Goal: Information Seeking & Learning: Find specific fact

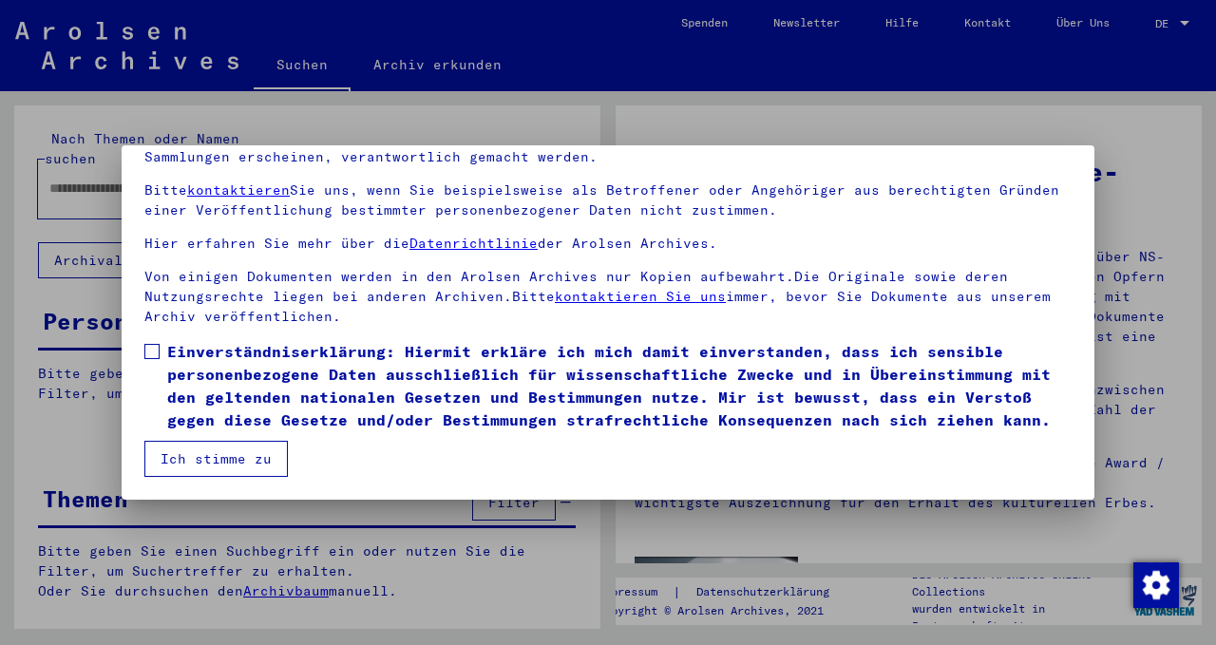
scroll to position [160, 0]
click at [158, 344] on span at bounding box center [151, 351] width 15 height 15
click at [232, 456] on button "Ich stimme zu" at bounding box center [215, 459] width 143 height 36
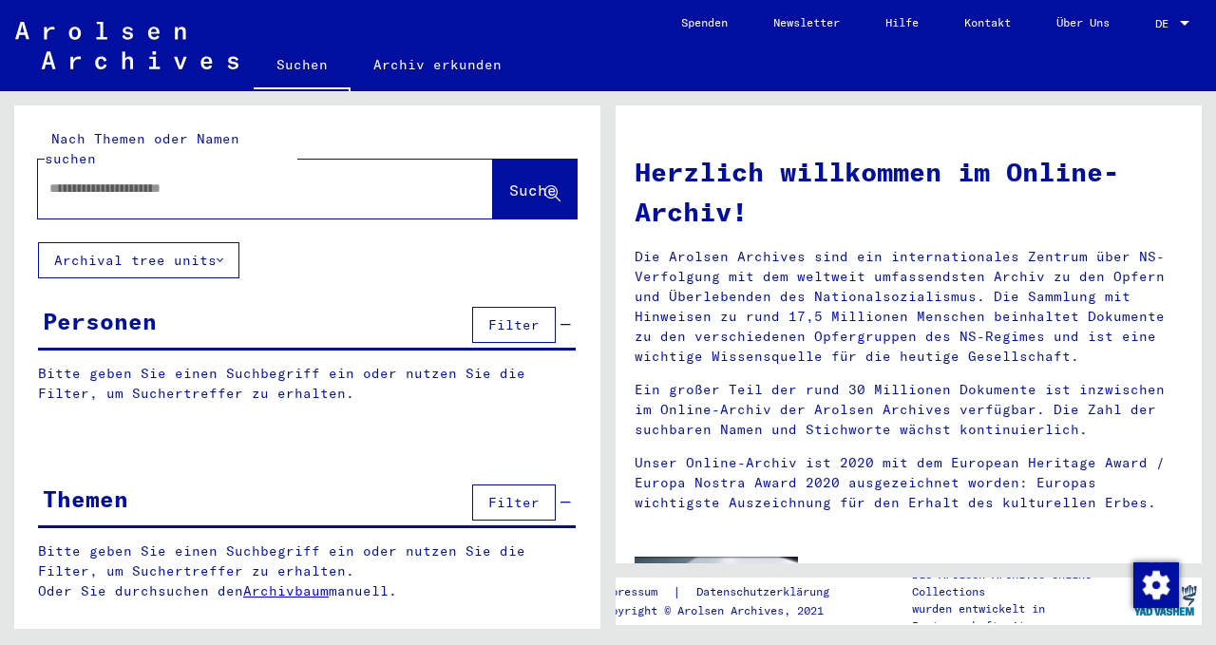
click at [136, 146] on mat-label "Nach Themen oder Namen suchen" at bounding box center [142, 148] width 195 height 37
click at [117, 180] on div at bounding box center [237, 188] width 398 height 43
click at [106, 179] on input "text" at bounding box center [242, 189] width 387 height 20
type input "********"
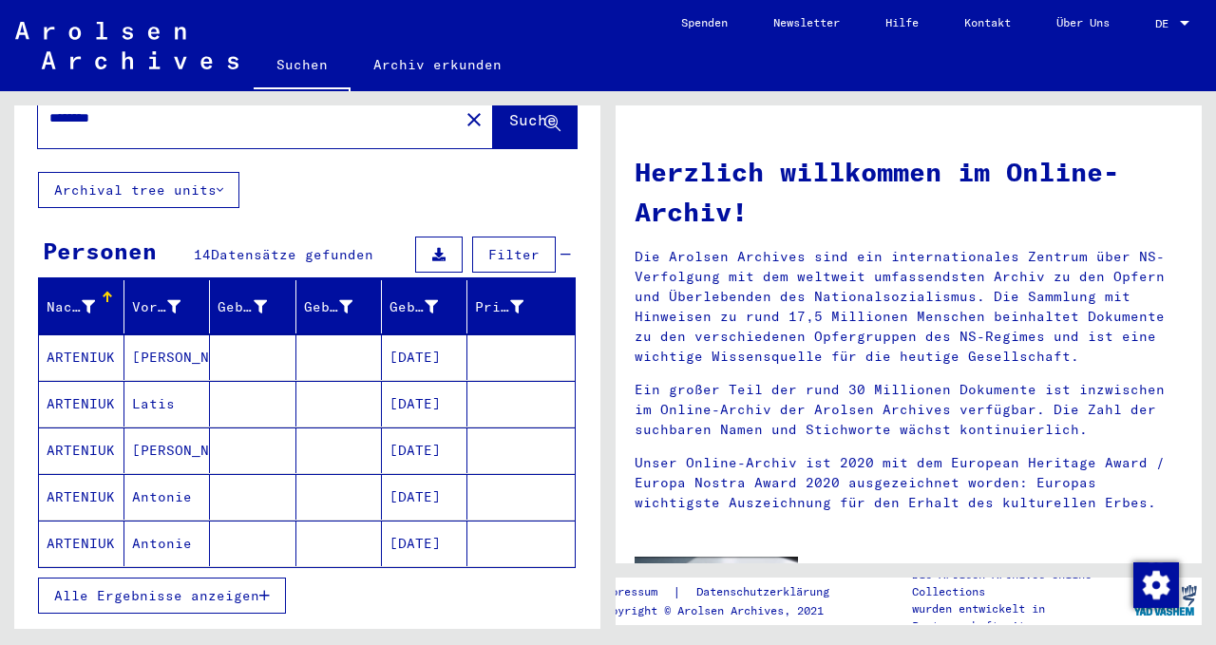
scroll to position [92, 0]
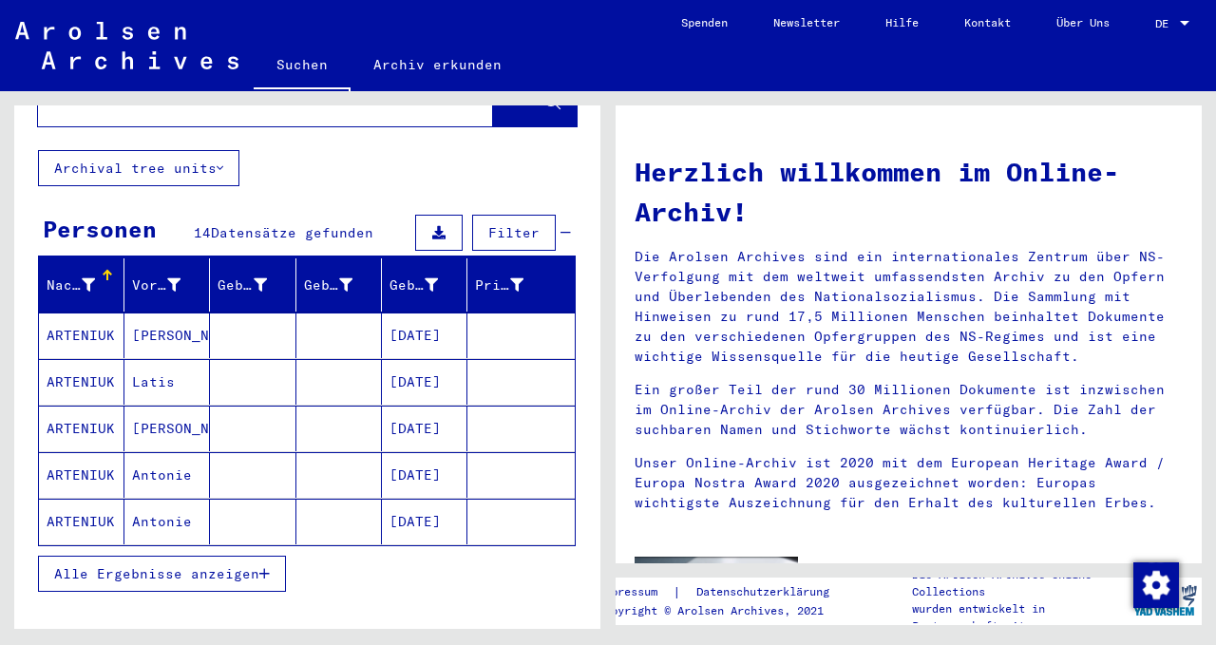
click at [236, 565] on span "Alle Ergebnisse anzeigen" at bounding box center [156, 573] width 205 height 17
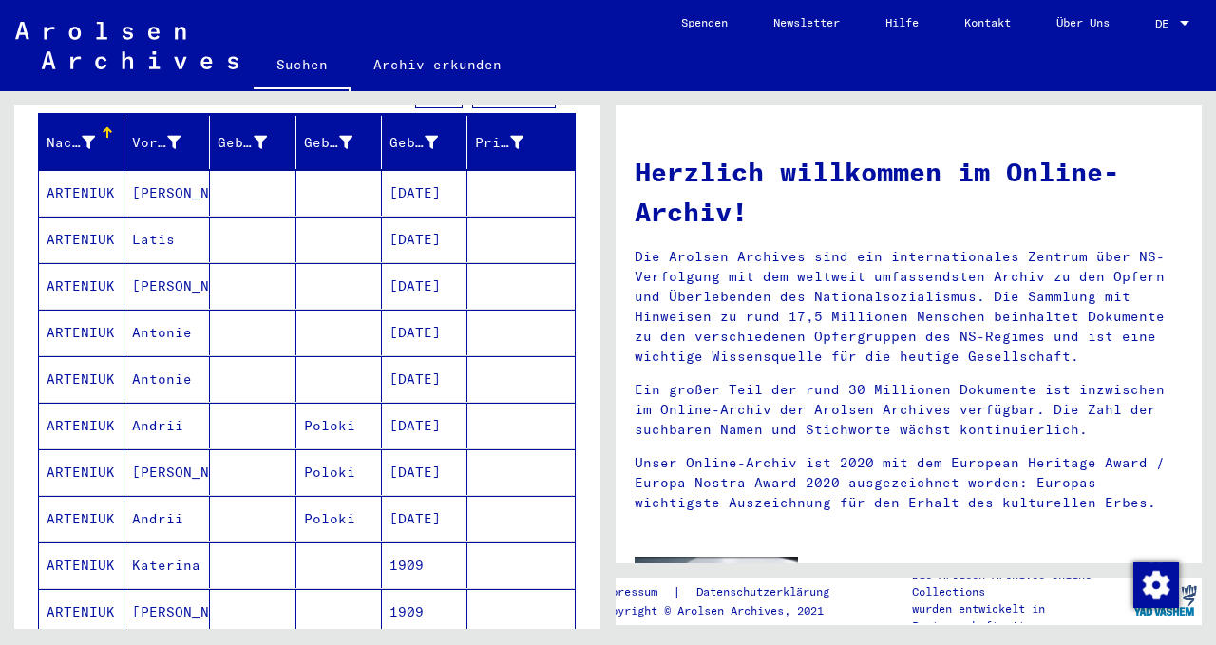
scroll to position [223, 0]
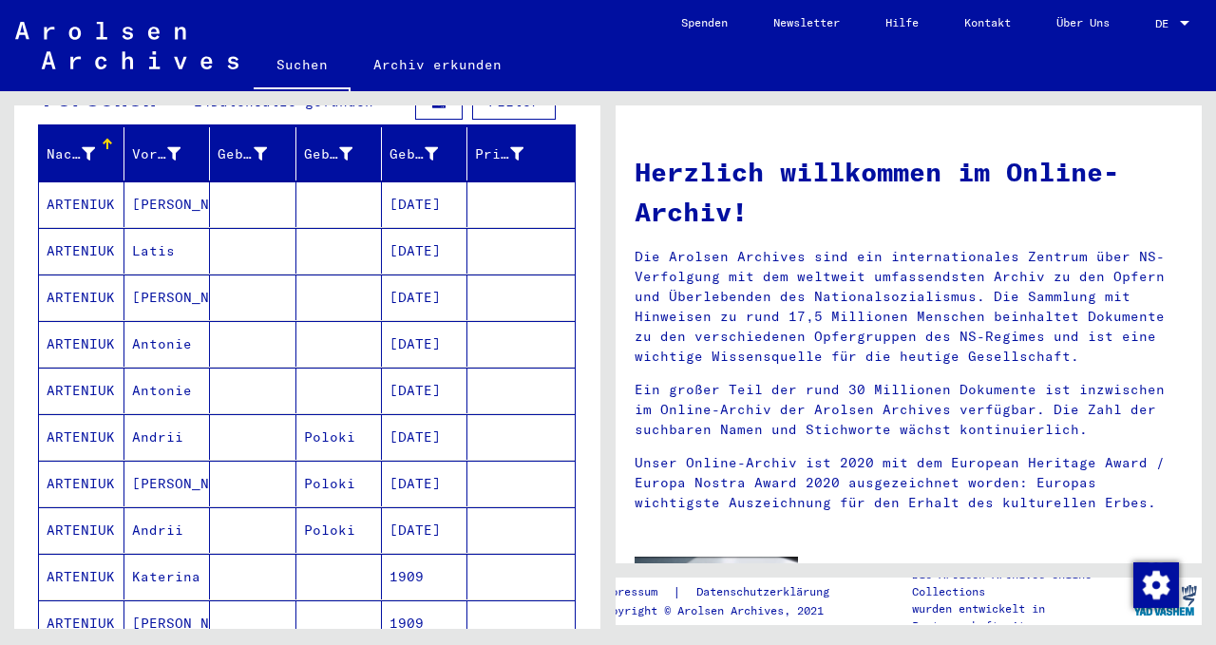
click at [135, 185] on mat-cell "[PERSON_NAME]" at bounding box center [166, 204] width 85 height 46
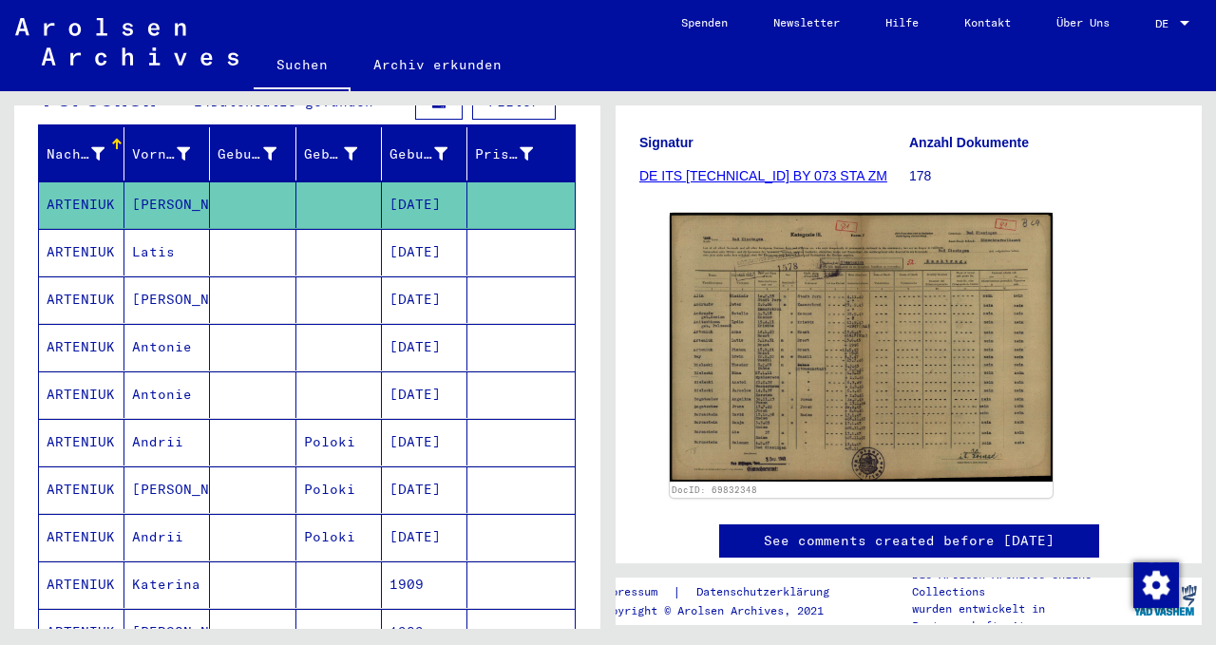
scroll to position [337, 0]
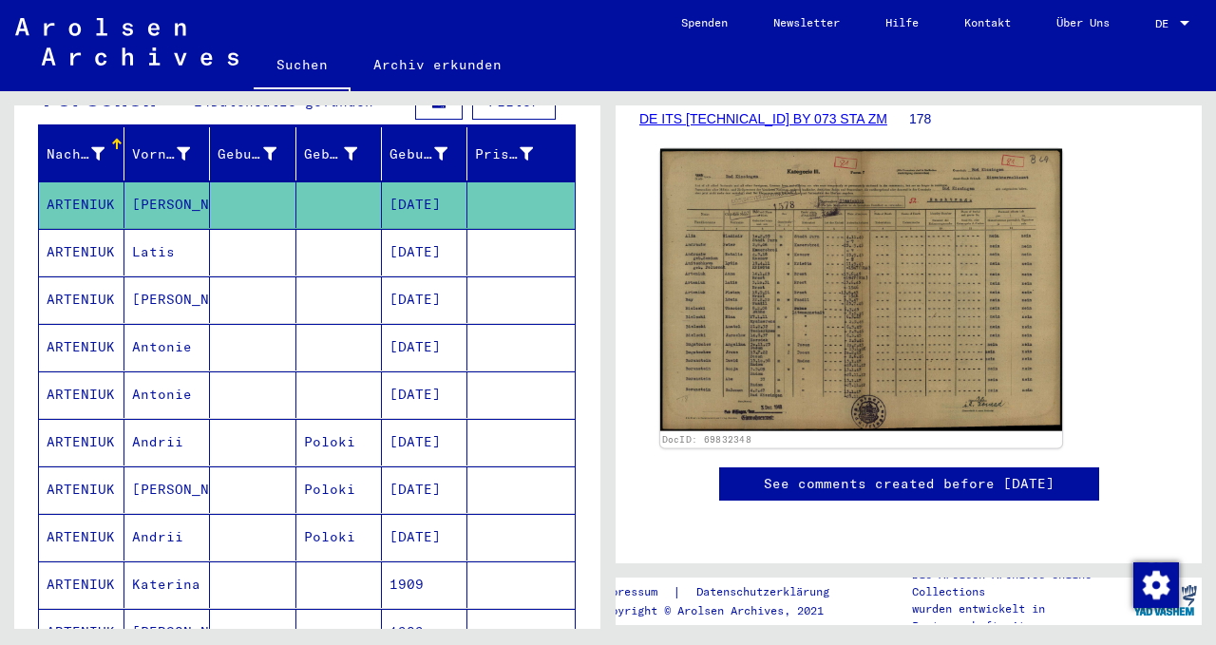
click at [826, 298] on img at bounding box center [861, 290] width 402 height 282
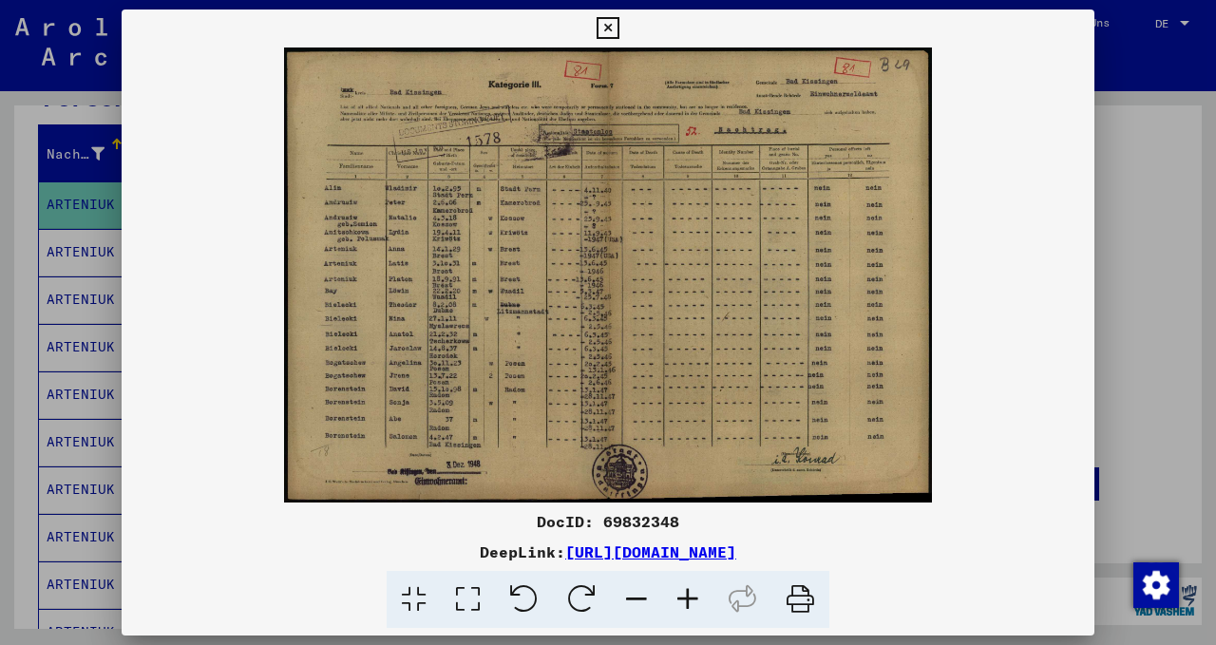
click at [55, 220] on div at bounding box center [608, 322] width 1216 height 645
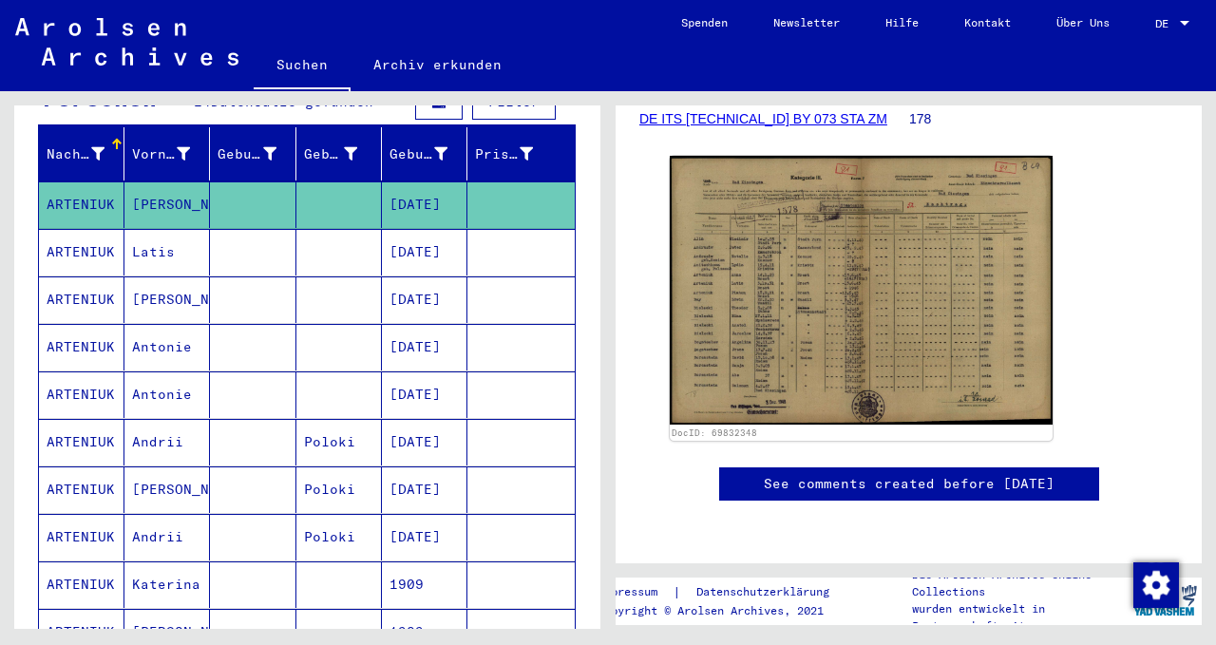
click at [89, 230] on mat-cell "ARTENIUK" at bounding box center [81, 252] width 85 height 47
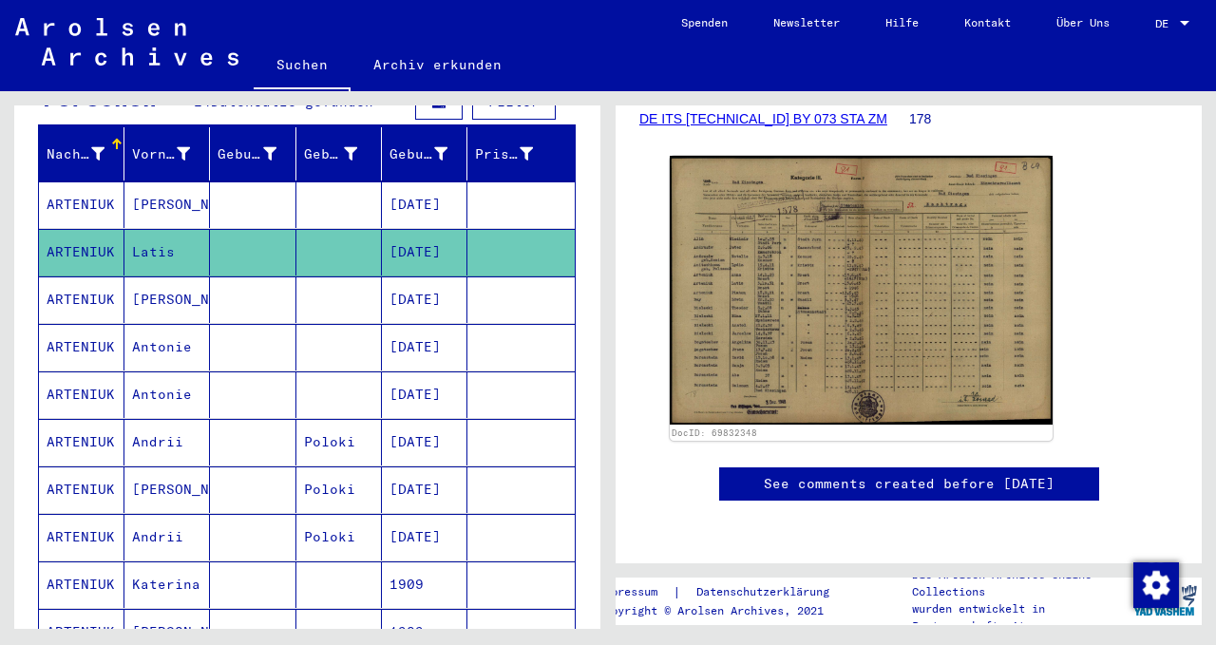
click at [153, 239] on mat-cell "Latis" at bounding box center [166, 252] width 85 height 47
click at [150, 183] on mat-cell "[PERSON_NAME]" at bounding box center [166, 204] width 85 height 47
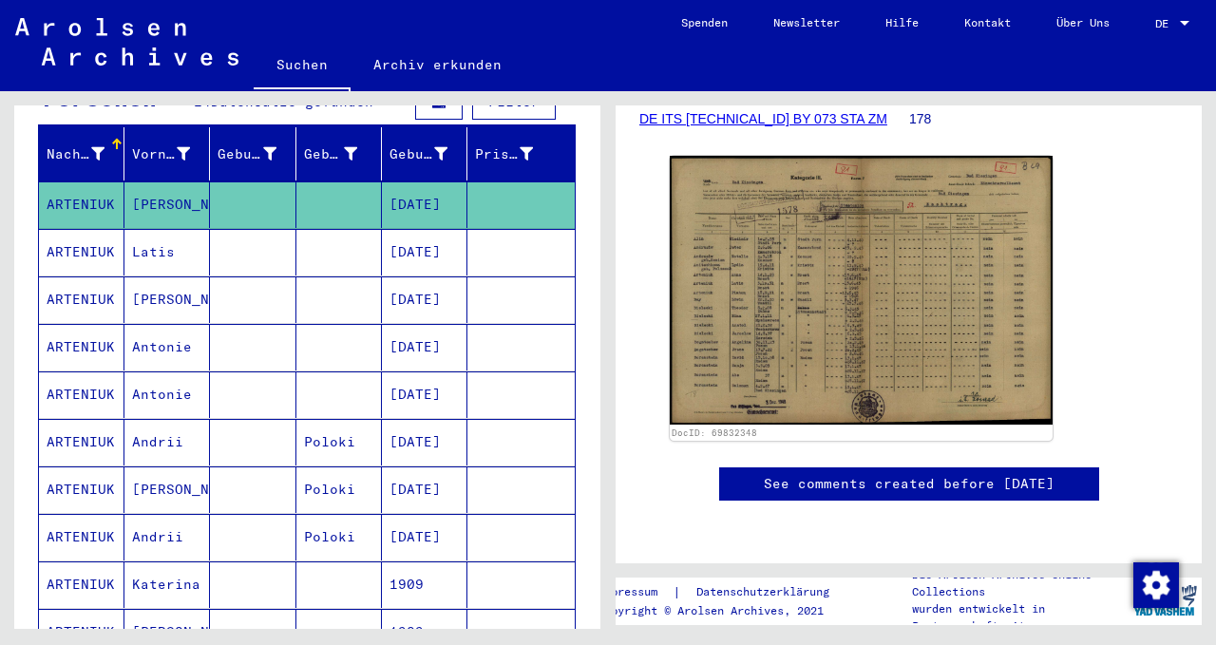
click at [157, 229] on mat-cell "Latis" at bounding box center [166, 252] width 85 height 47
